Goal: Navigation & Orientation: Find specific page/section

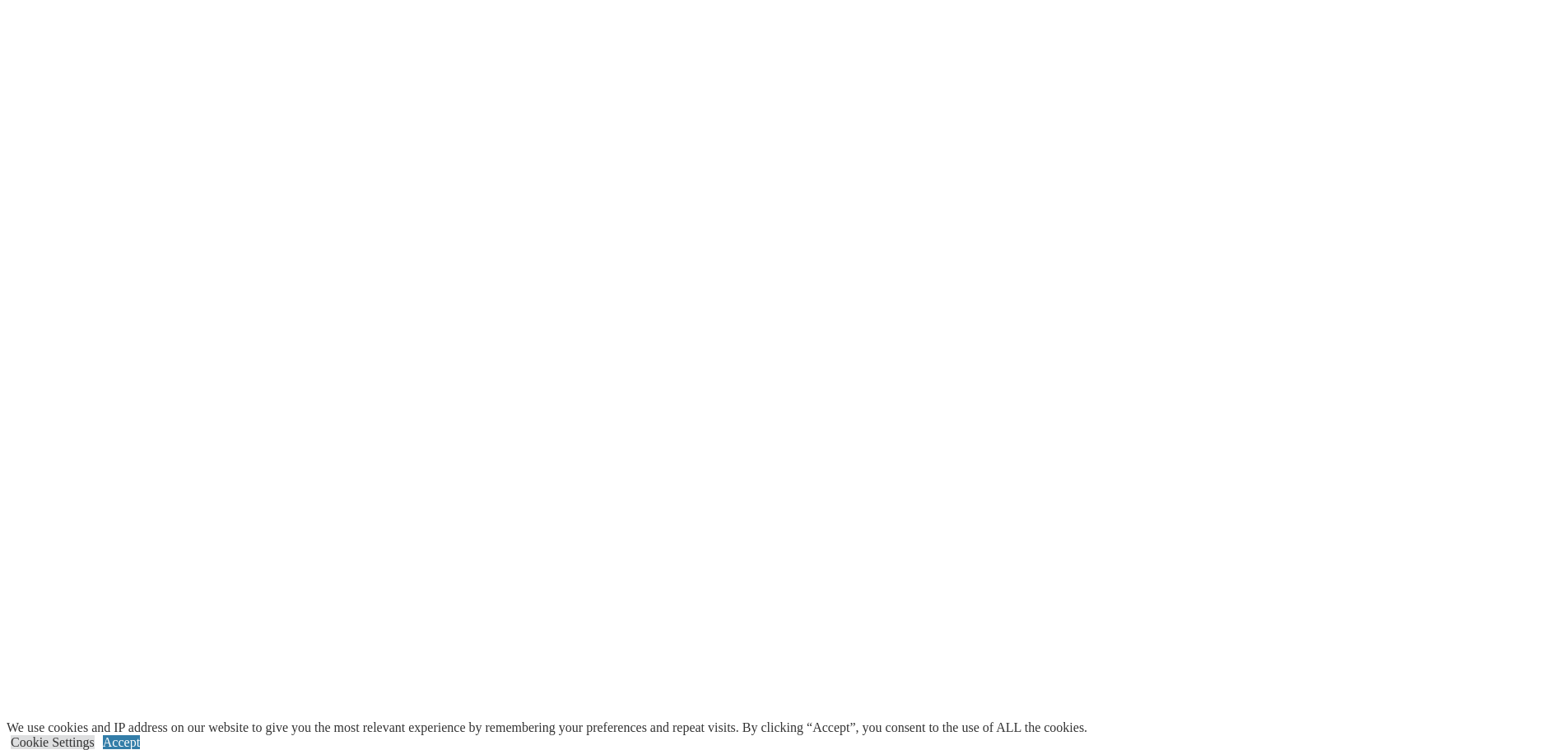
scroll to position [3458, 0]
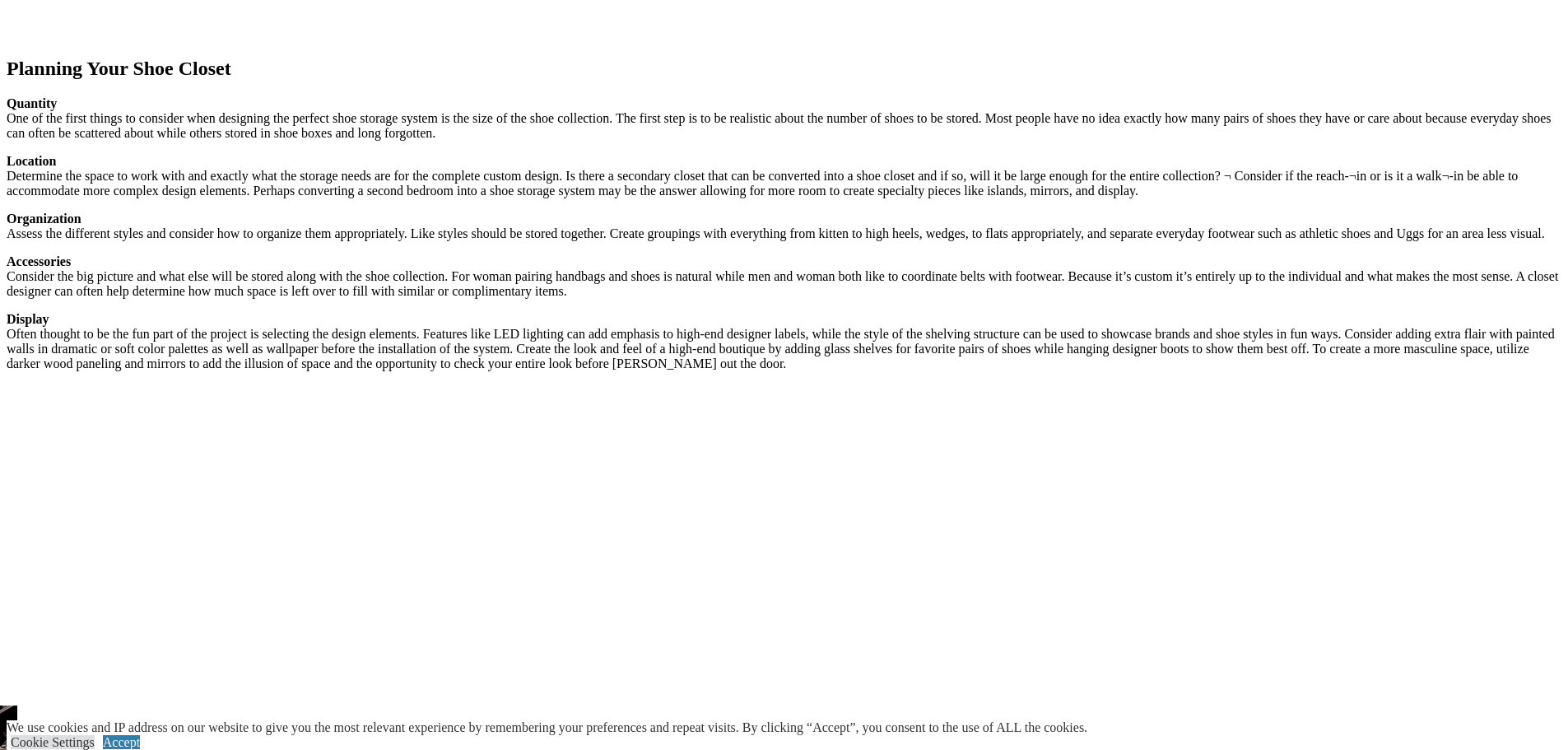
scroll to position [2718, 0]
